Goal: Navigation & Orientation: Go to known website

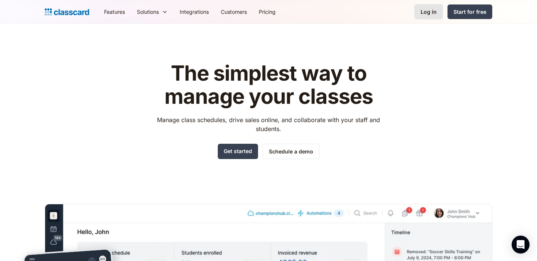
click at [432, 11] on div "Log in" at bounding box center [429, 12] width 16 height 8
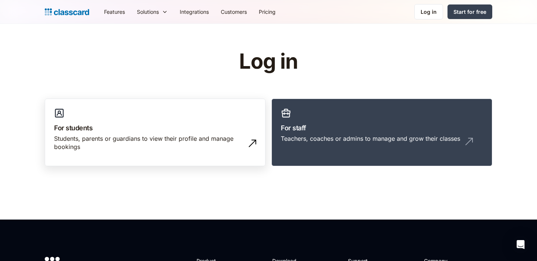
click at [207, 132] on h3 "For students" at bounding box center [155, 128] width 202 height 10
